Goal: Task Accomplishment & Management: Complete application form

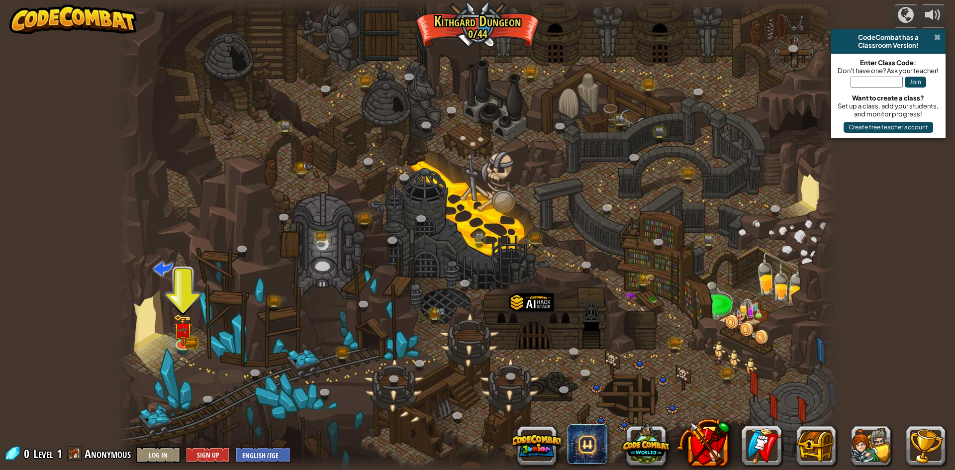
click at [935, 38] on span at bounding box center [937, 37] width 6 height 8
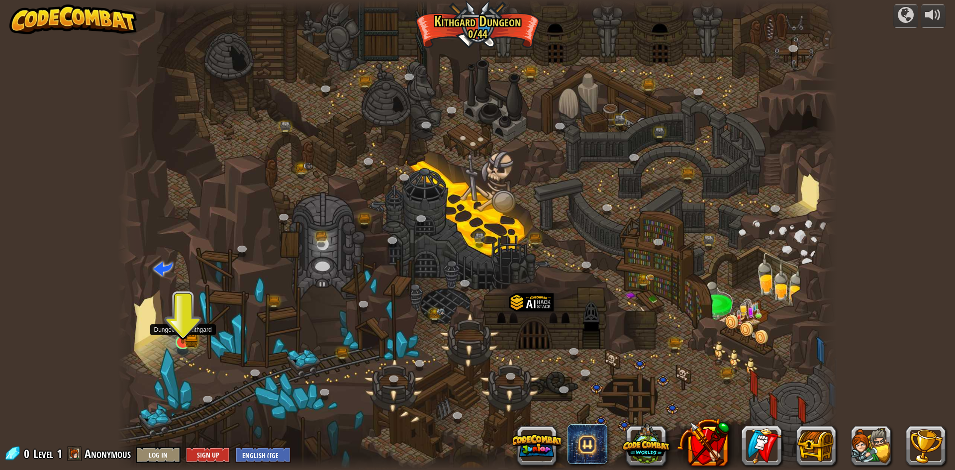
click at [191, 333] on img at bounding box center [182, 322] width 19 height 43
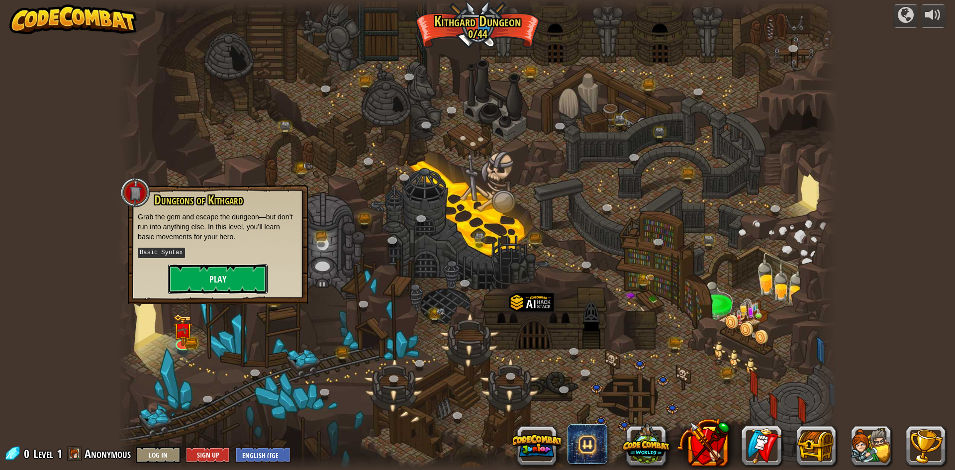
click at [229, 291] on button "Play" at bounding box center [217, 279] width 99 height 30
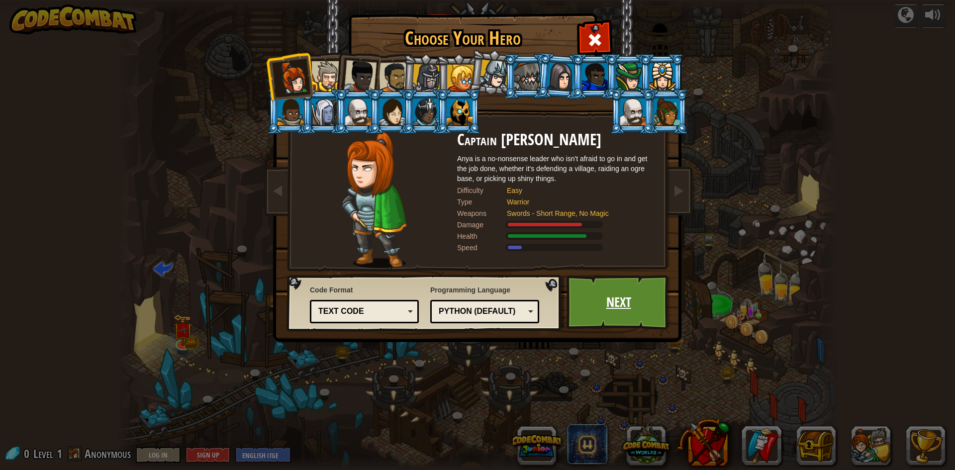
click at [625, 318] on link "Next" at bounding box center [619, 302] width 104 height 55
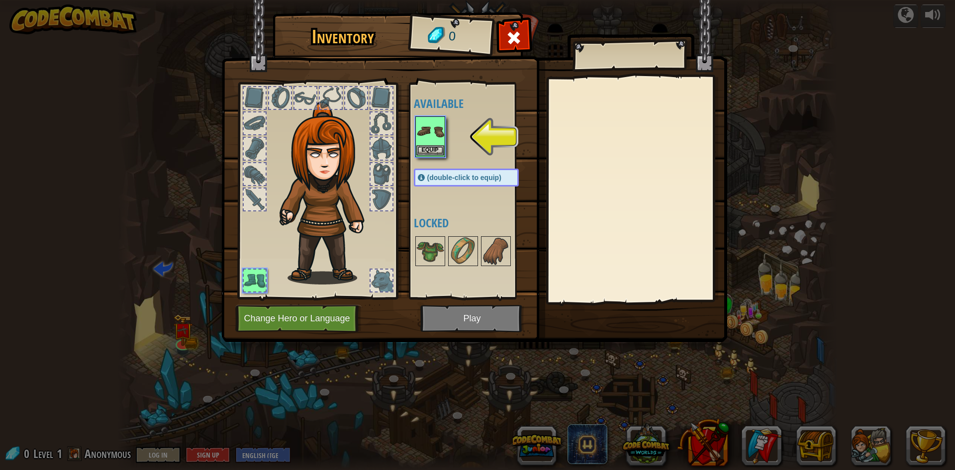
click at [432, 141] on img at bounding box center [430, 131] width 28 height 28
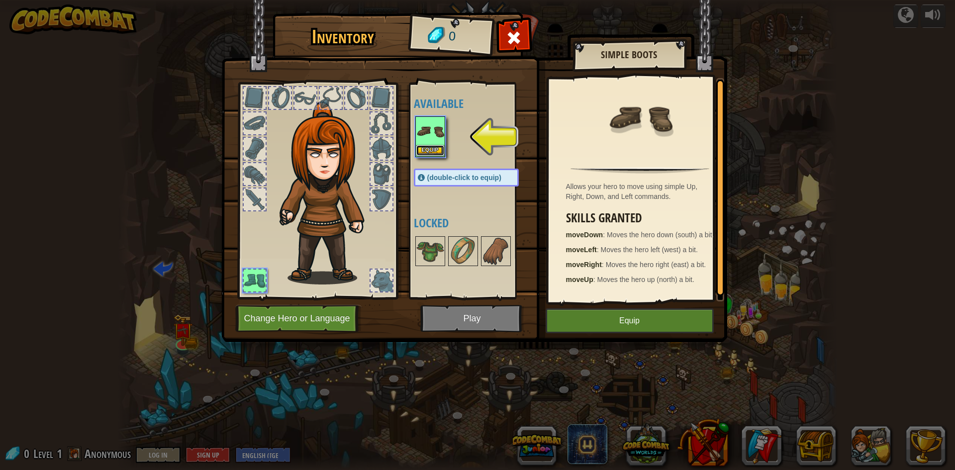
click at [434, 155] on button "Equip" at bounding box center [430, 150] width 28 height 10
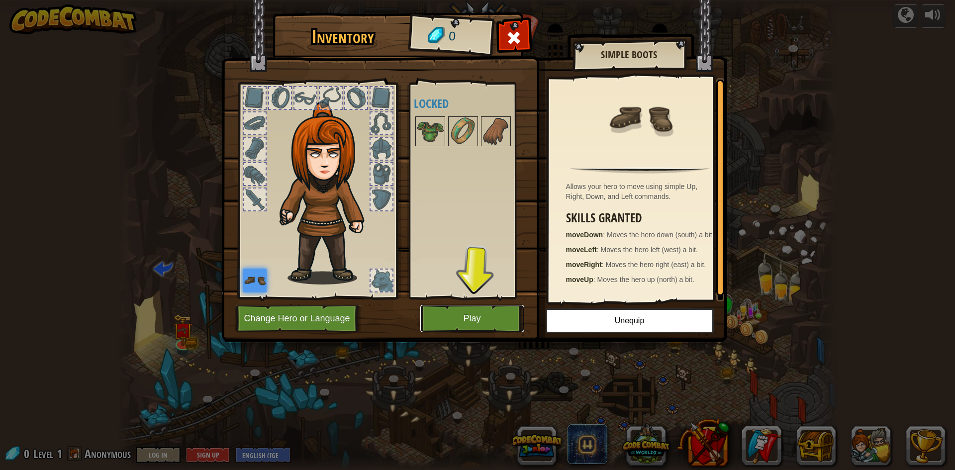
click at [475, 322] on button "Play" at bounding box center [472, 318] width 104 height 27
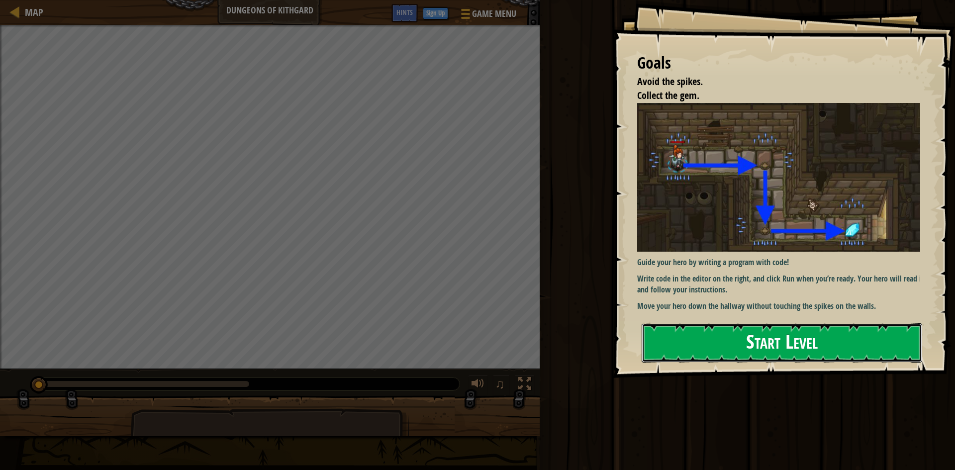
click at [745, 362] on button "Start Level" at bounding box center [782, 342] width 281 height 39
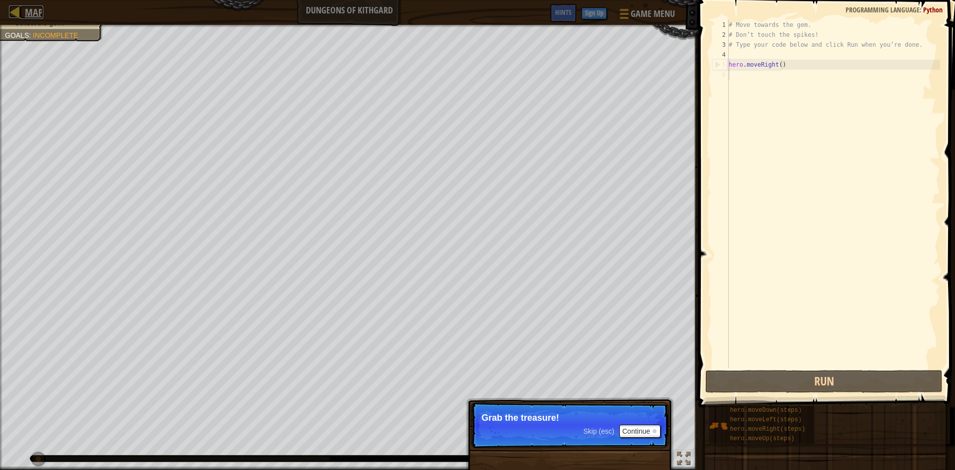
click at [24, 10] on link "Map" at bounding box center [31, 11] width 23 height 13
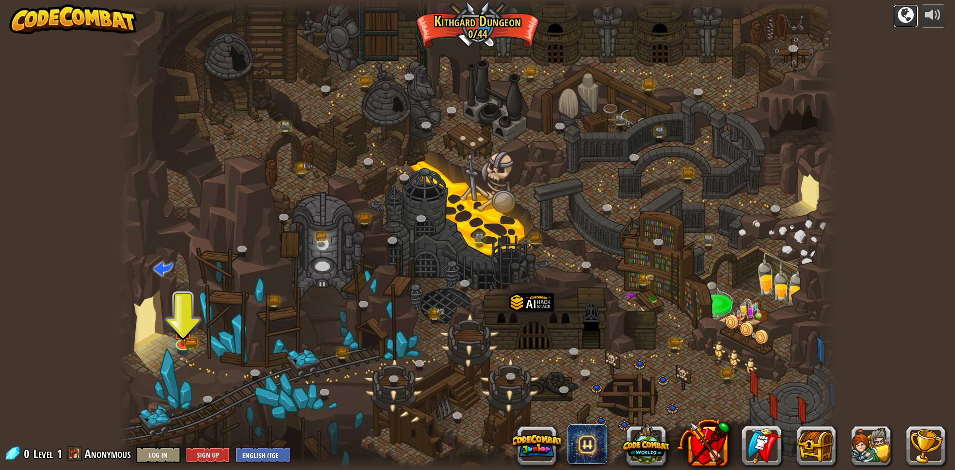
click at [905, 16] on div at bounding box center [906, 15] width 16 height 16
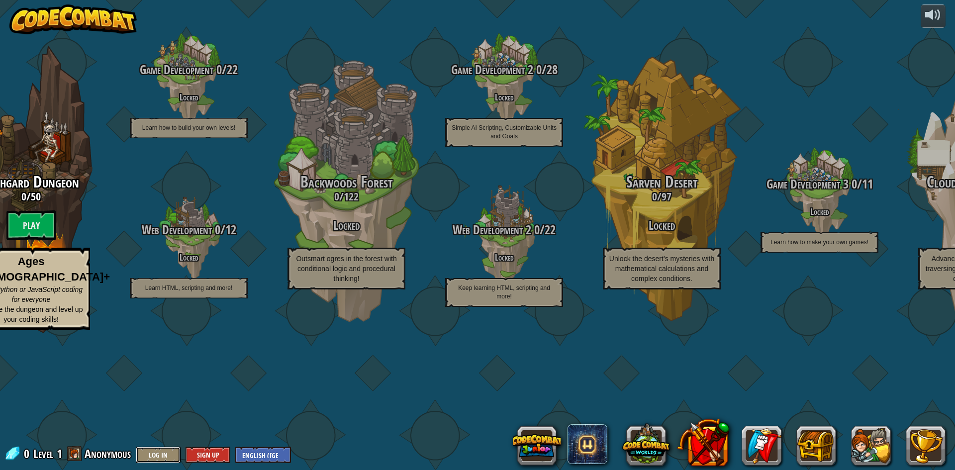
click at [168, 457] on button "Log In" at bounding box center [158, 455] width 45 height 16
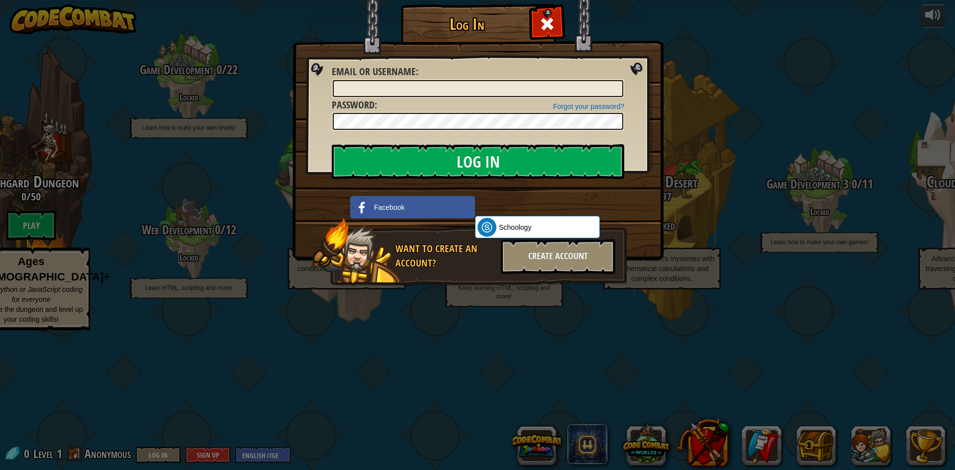
drag, startPoint x: 420, startPoint y: 287, endPoint x: 415, endPoint y: 294, distance: 9.0
click at [420, 287] on div "Want to create an account? Create Account" at bounding box center [469, 252] width 315 height 69
click at [546, 23] on span at bounding box center [547, 24] width 16 height 16
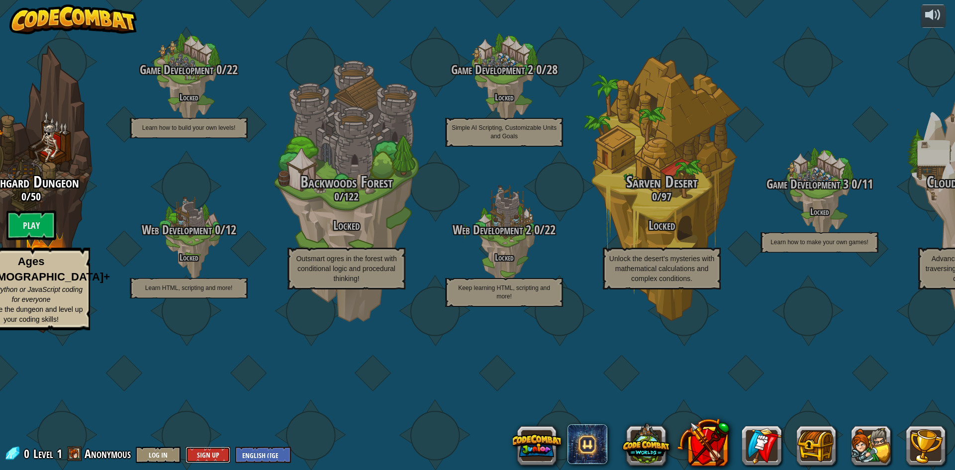
click at [208, 457] on button "Sign Up" at bounding box center [208, 455] width 45 height 16
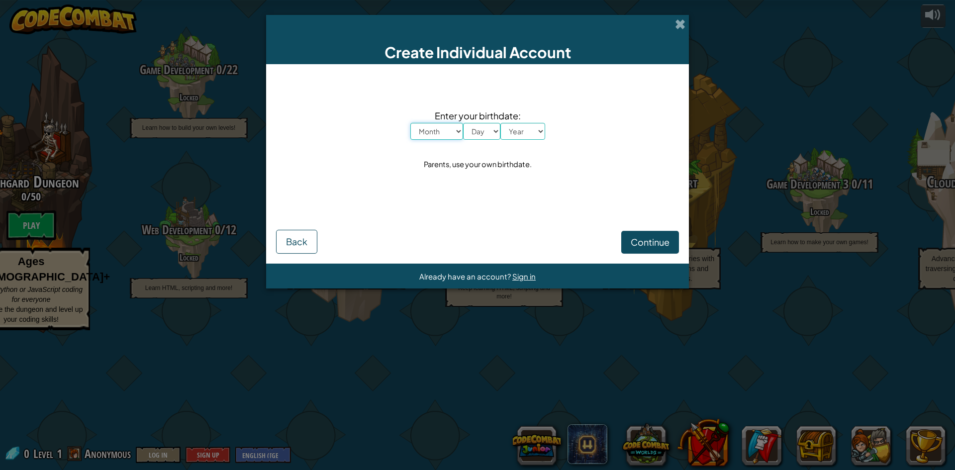
click at [451, 137] on select "Month January February March April May June July August September October Novem…" at bounding box center [436, 131] width 53 height 17
select select "9"
click at [410, 123] on select "Month January February March April May June July August September October Novem…" at bounding box center [436, 131] width 53 height 17
click at [483, 127] on select "Day 1 2 3 4 5 6 7 8 9 10 11 12 13 14 15 16 17 18 19 20 21 22 23 24 25 26 27 28 …" at bounding box center [481, 131] width 37 height 17
select select "3"
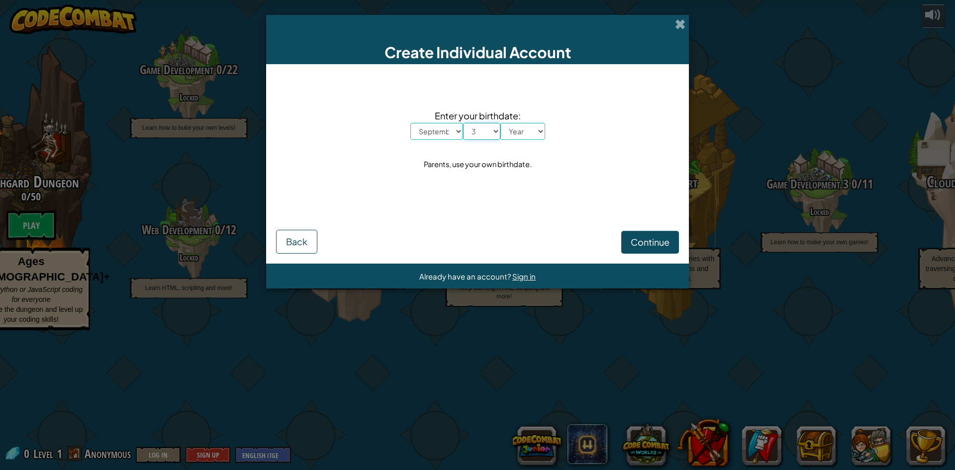
click at [463, 123] on select "Day 1 2 3 4 5 6 7 8 9 10 11 12 13 14 15 16 17 18 19 20 21 22 23 24 25 26 27 28 …" at bounding box center [481, 131] width 37 height 17
click at [515, 129] on select "Year [DATE] 2024 2023 2022 2021 2020 2019 2018 2017 2016 2015 2014 2013 2012 20…" at bounding box center [522, 131] width 45 height 17
select select "2009"
click at [500, 123] on select "Year [DATE] 2024 2023 2022 2021 2020 2019 2018 2017 2016 2015 2014 2013 2012 20…" at bounding box center [522, 131] width 45 height 17
click at [662, 241] on span "Continue" at bounding box center [650, 241] width 39 height 11
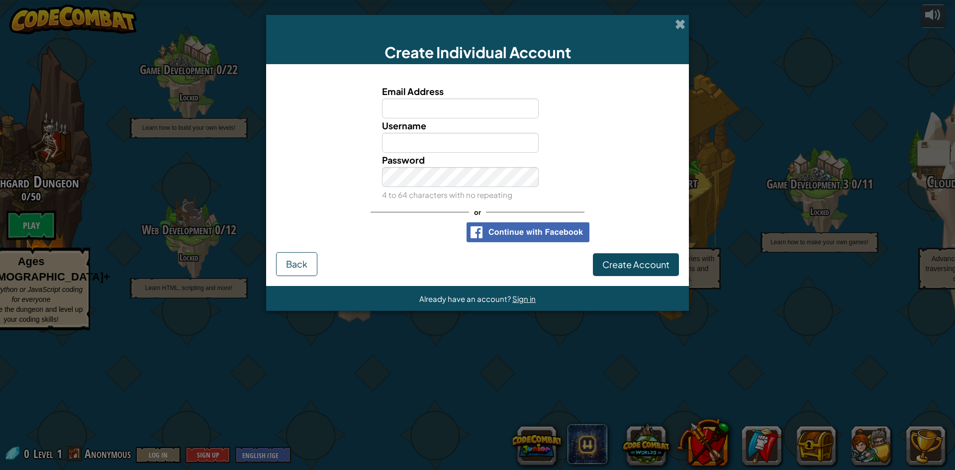
click at [264, 334] on div "Create Individual Account Email Address Username Password 4 to 64 characters wi…" at bounding box center [477, 235] width 955 height 470
click at [681, 21] on span at bounding box center [680, 24] width 10 height 10
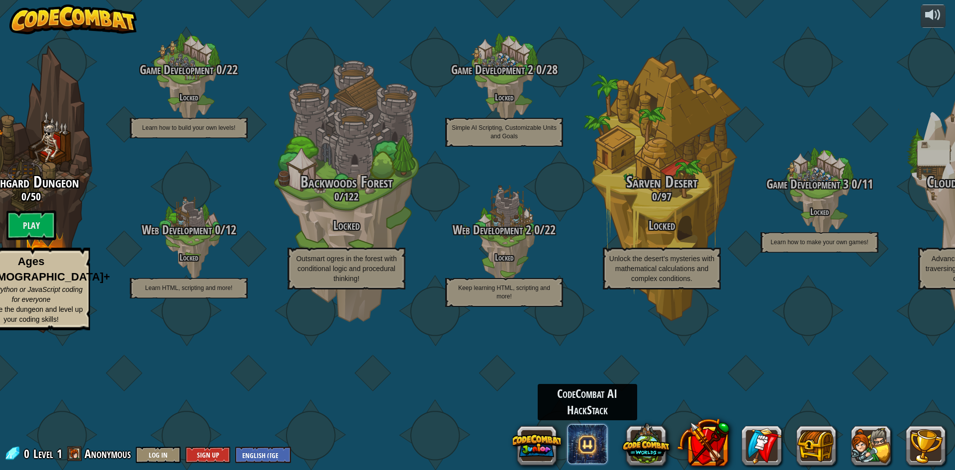
click at [589, 438] on span at bounding box center [588, 444] width 40 height 40
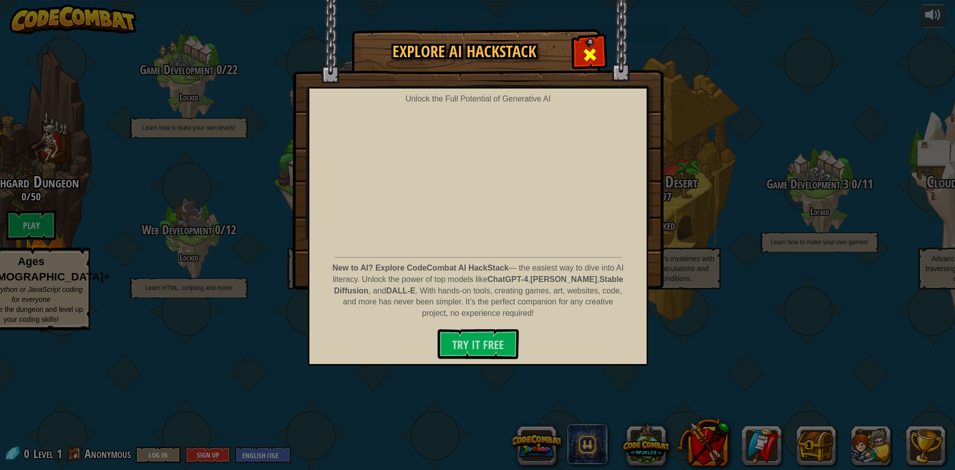
click at [580, 43] on div at bounding box center [589, 53] width 31 height 31
